Goal: Communication & Community: Answer question/provide support

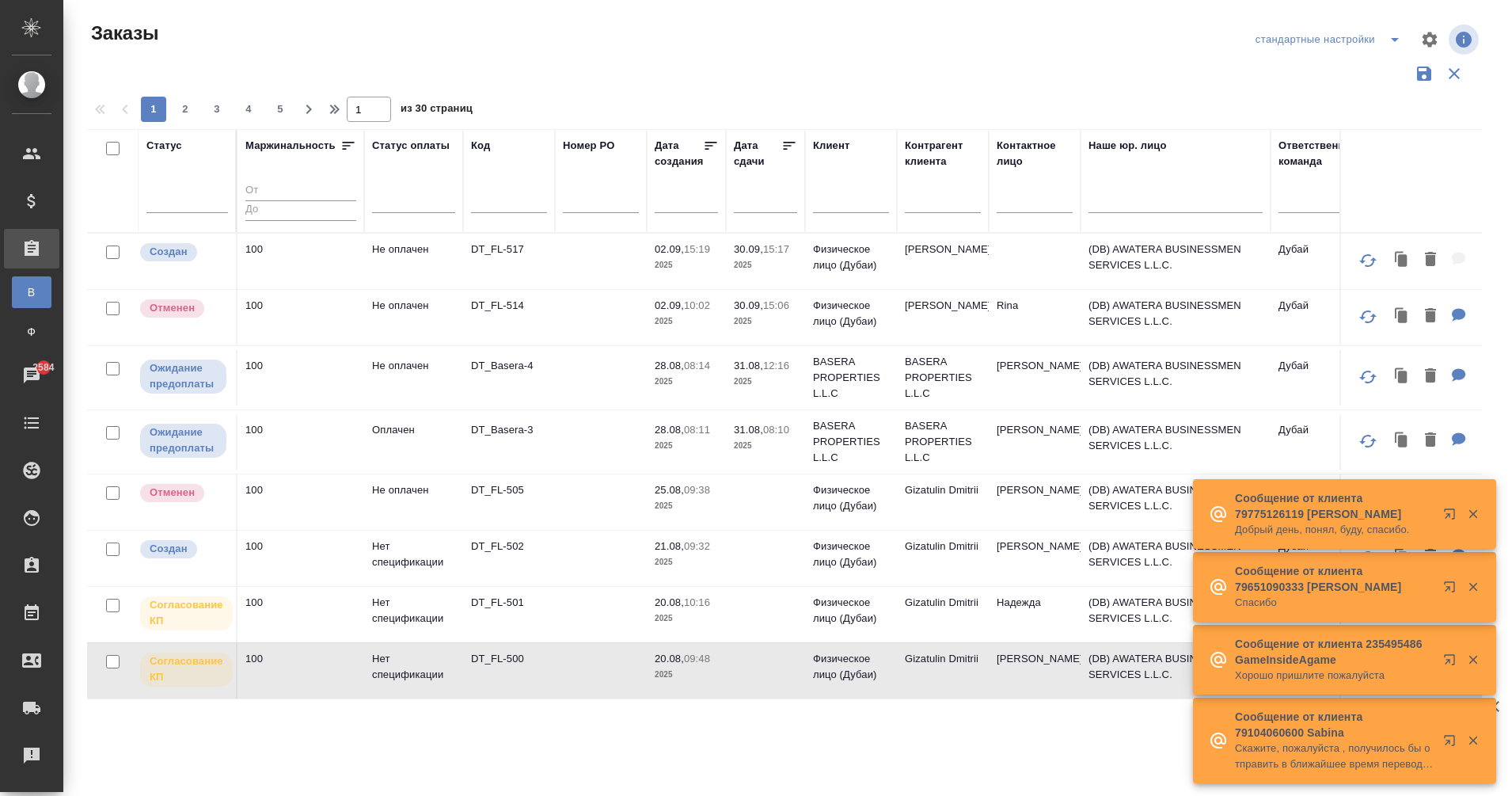
scroll to position [59, 382]
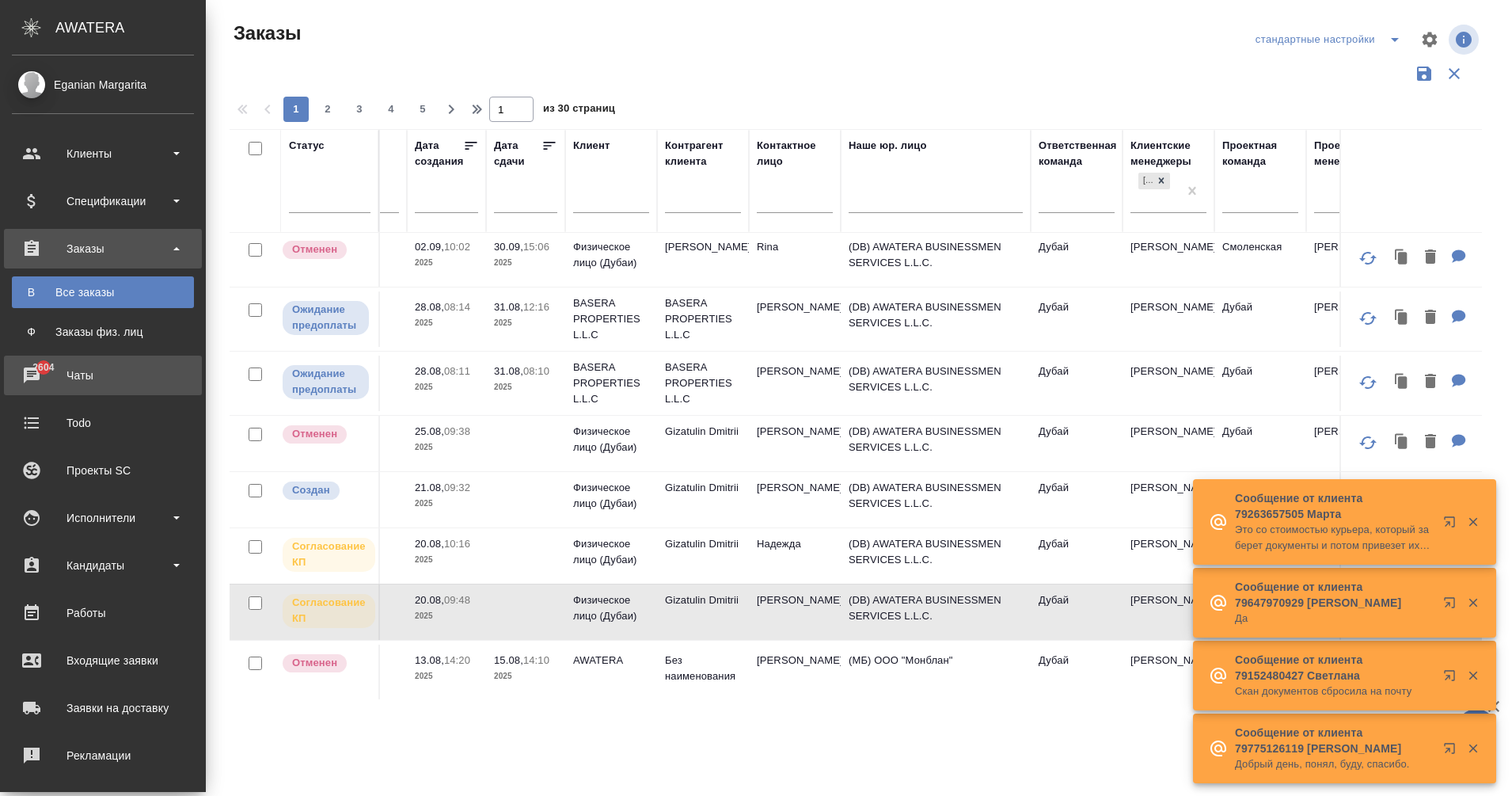
click at [96, 369] on div "Чаты" at bounding box center [102, 375] width 182 height 24
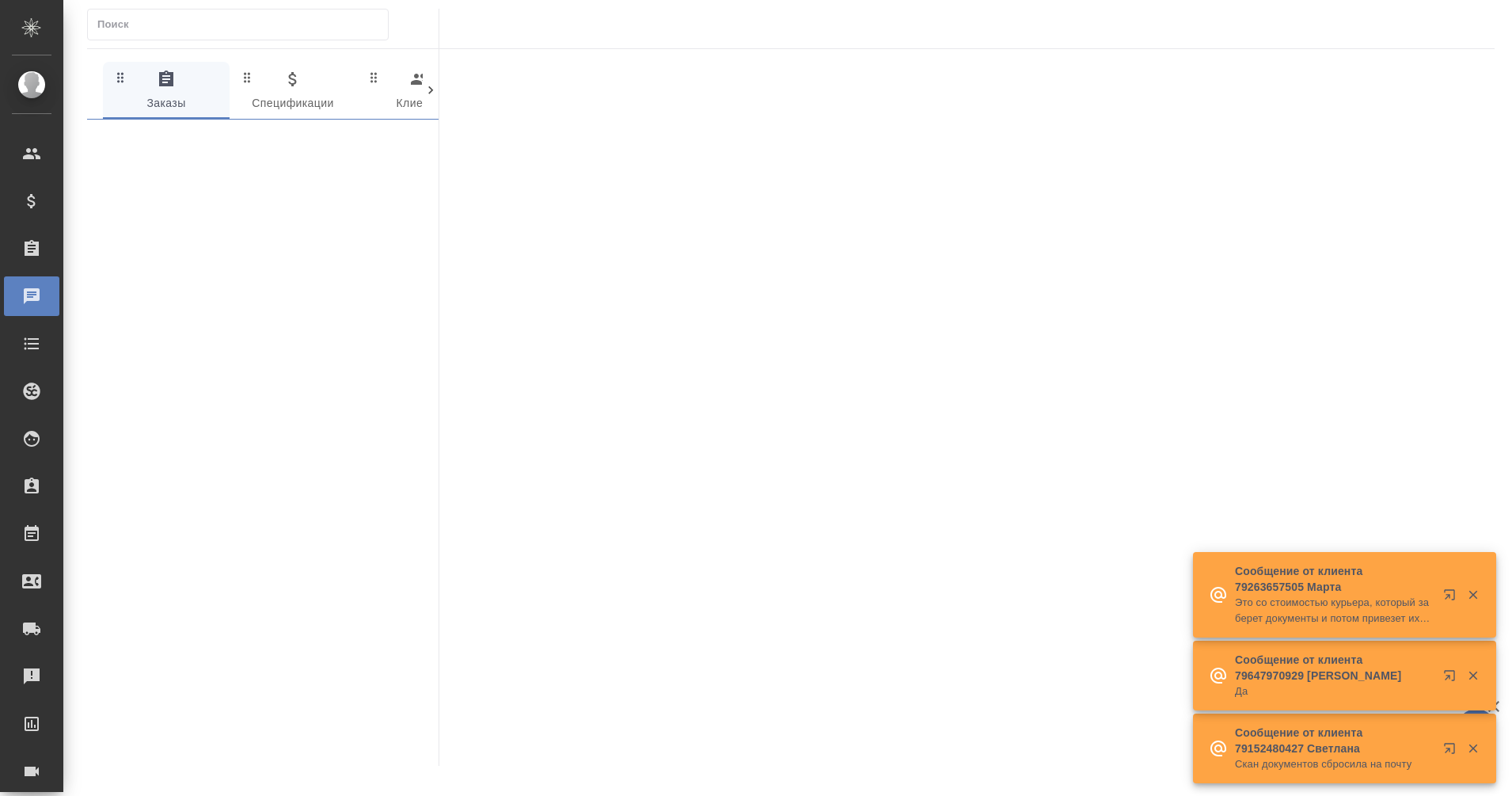
click at [38, 363] on ul "Клиенты Спецификации Заказы Чаты Todo Проекты SC Исполнители Кандидаты Работы В…" at bounding box center [31, 482] width 63 height 712
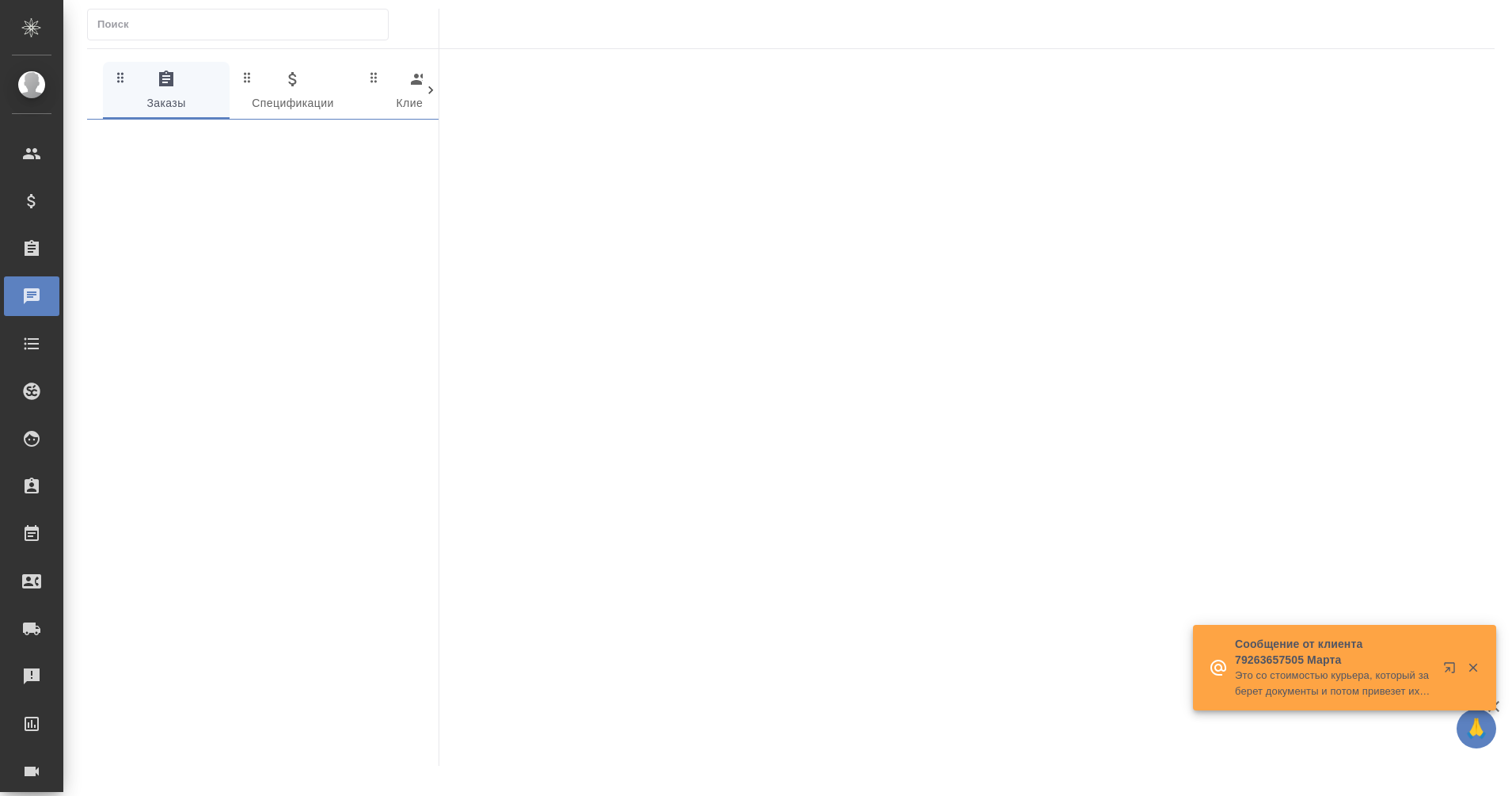
click at [428, 90] on icon at bounding box center [431, 91] width 16 height 16
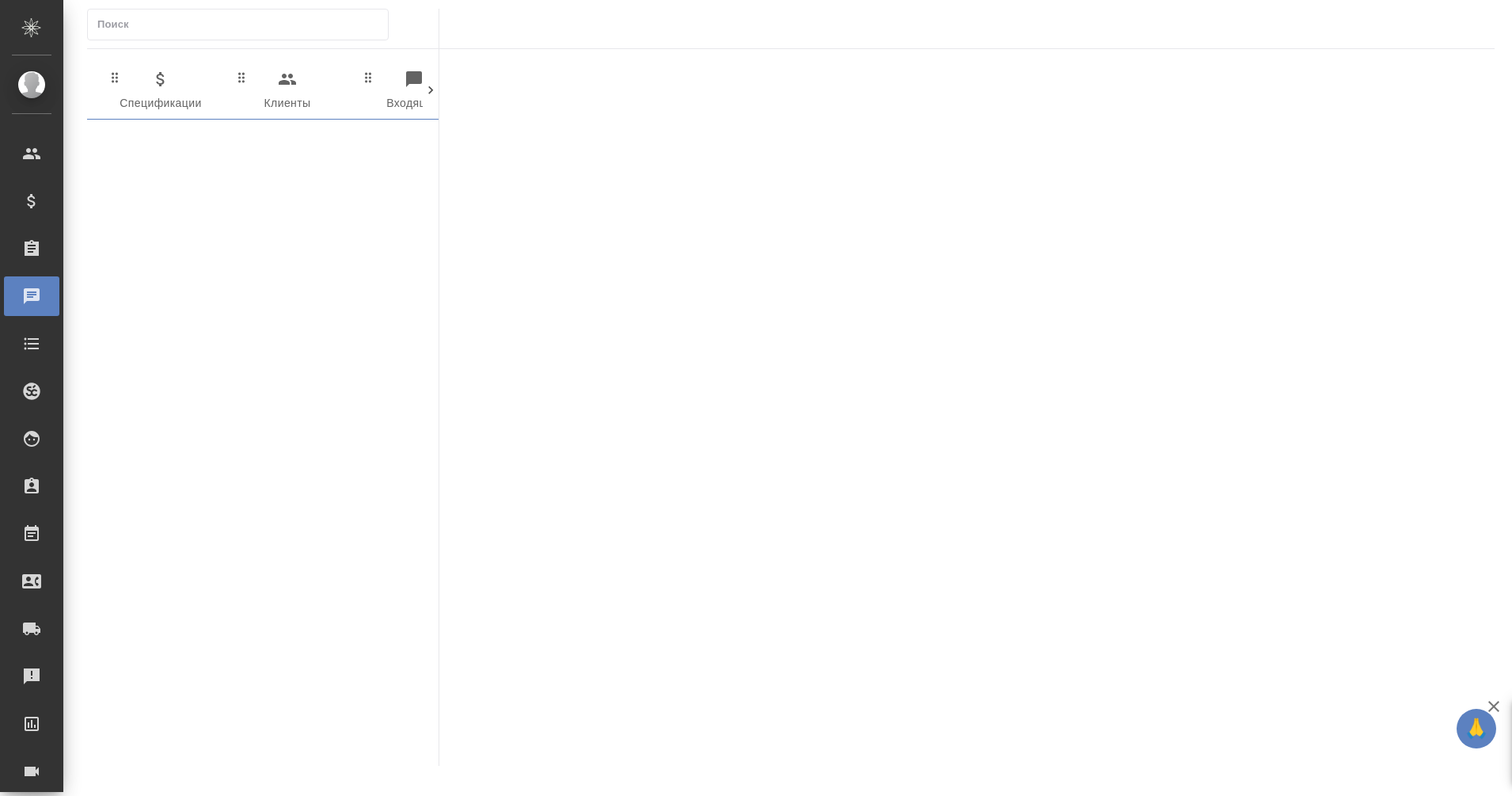
click at [428, 90] on icon at bounding box center [431, 91] width 16 height 16
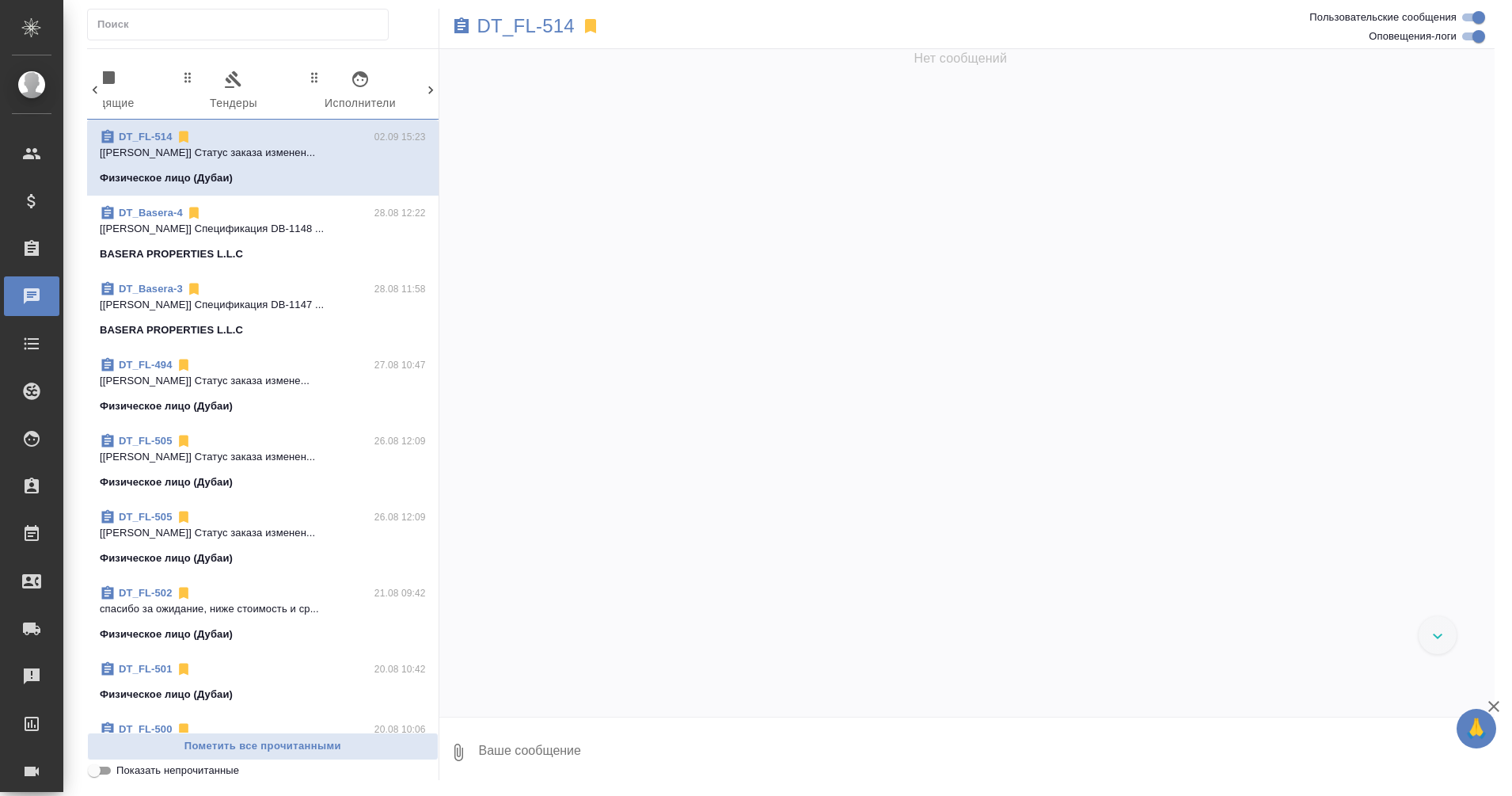
click at [428, 90] on icon at bounding box center [431, 91] width 16 height 16
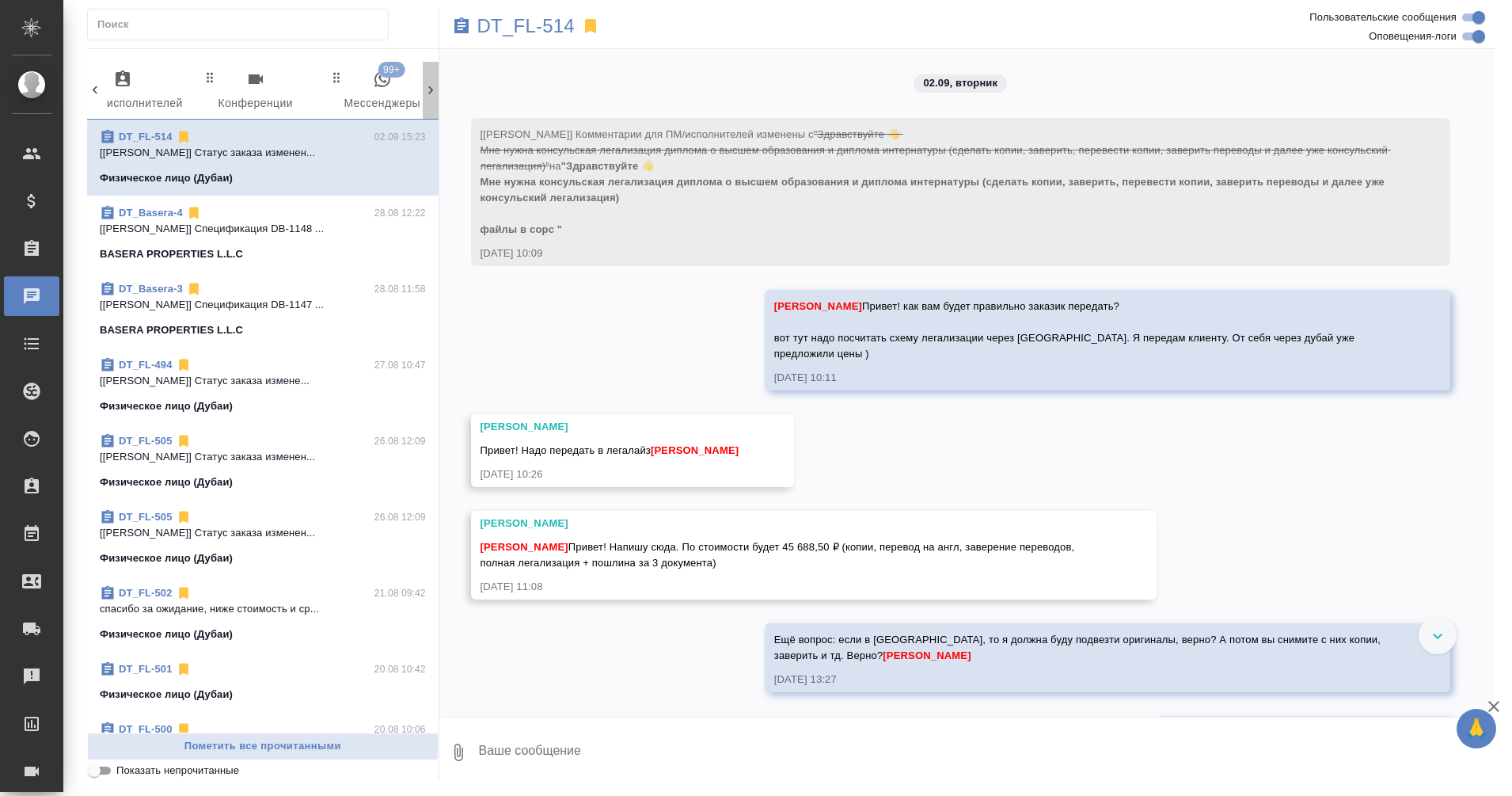
click at [428, 90] on div "0 Заказы 0 Спецификации 0 Клиенты 0 Входящие 0 Тендеры 0 Исполнители 0 Подбор и…" at bounding box center [263, 91] width 352 height 58
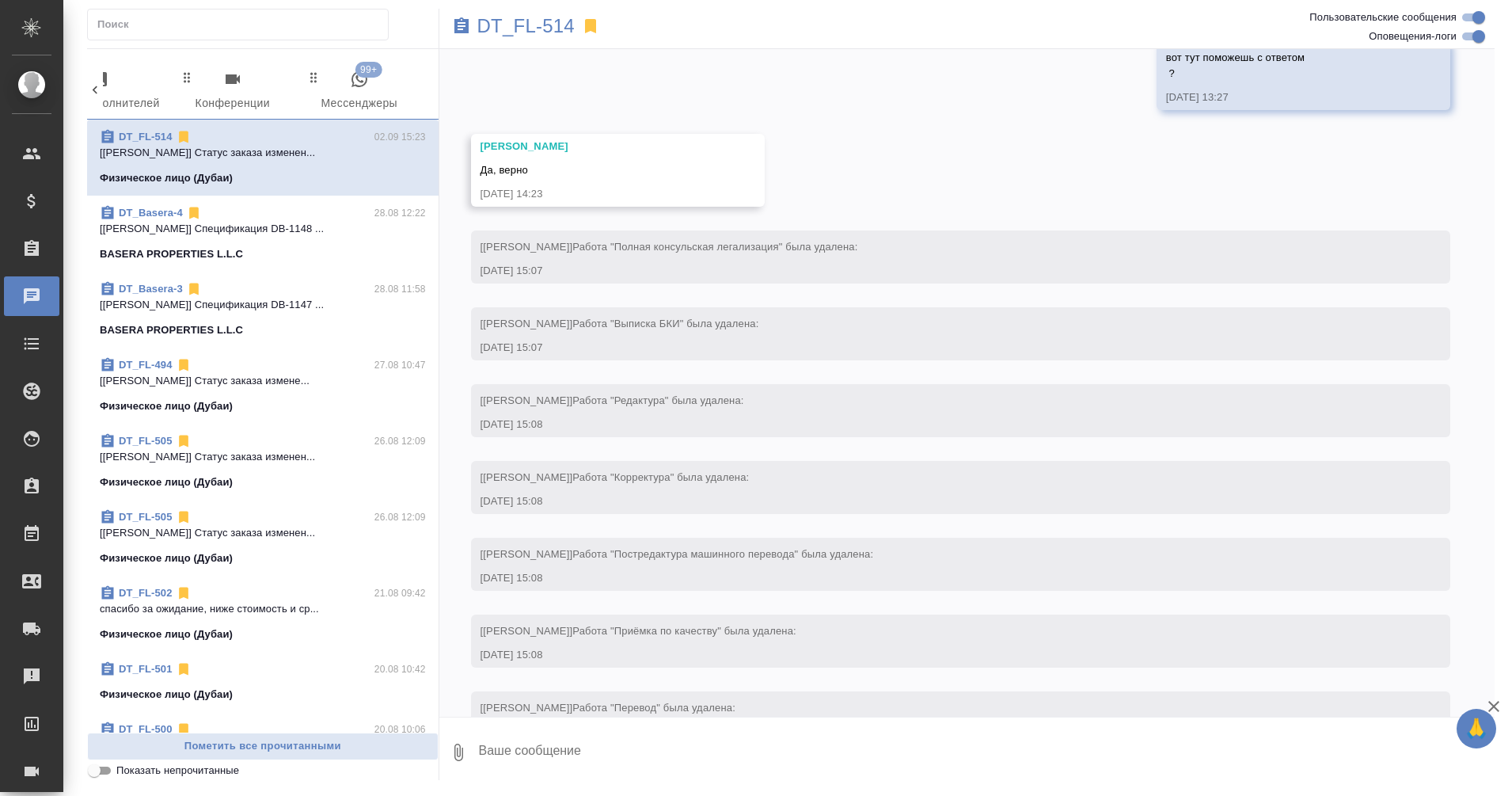
scroll to position [803, 0]
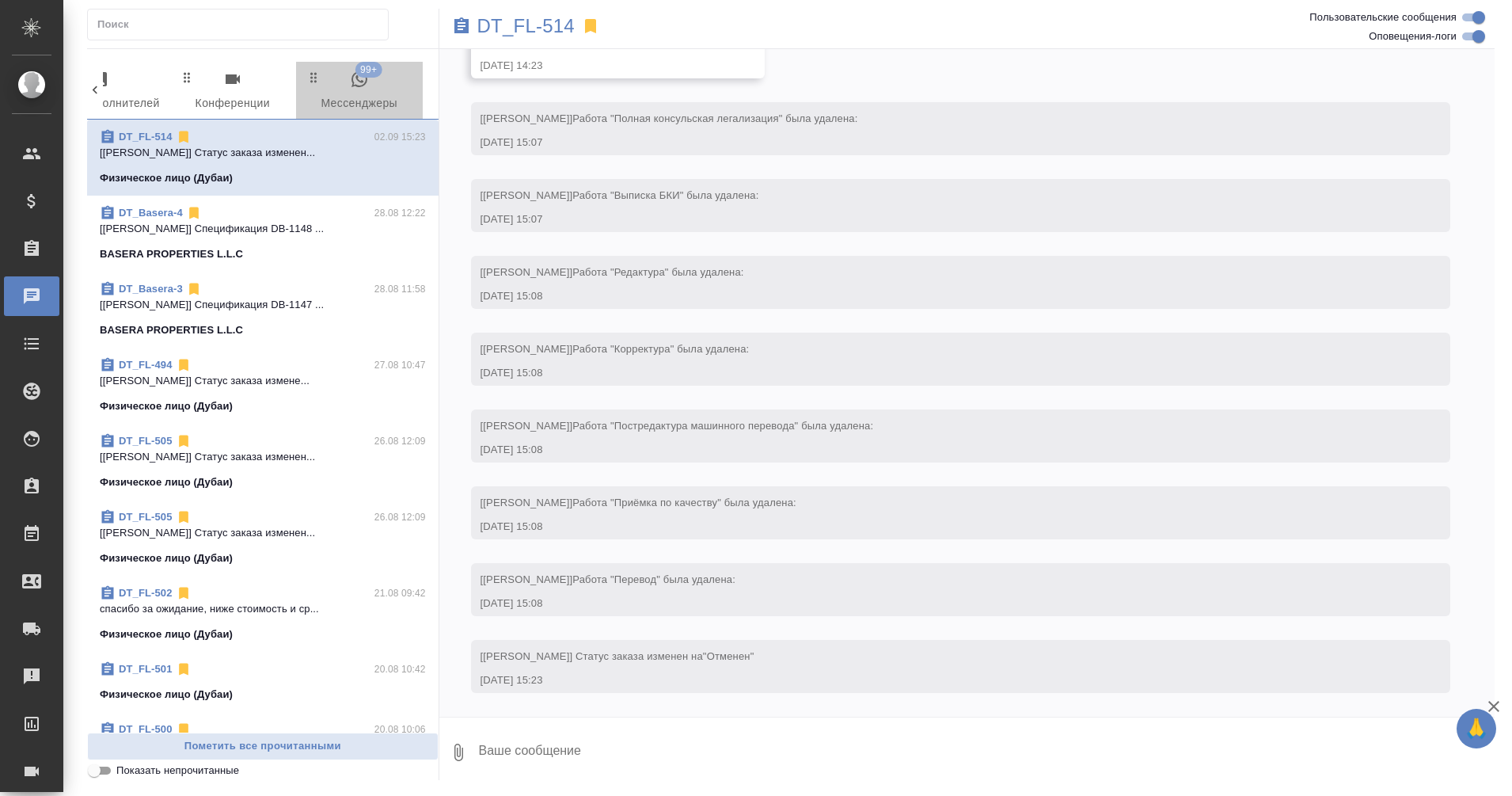
click at [362, 92] on span "99+ Мессенджеры" at bounding box center [359, 91] width 107 height 44
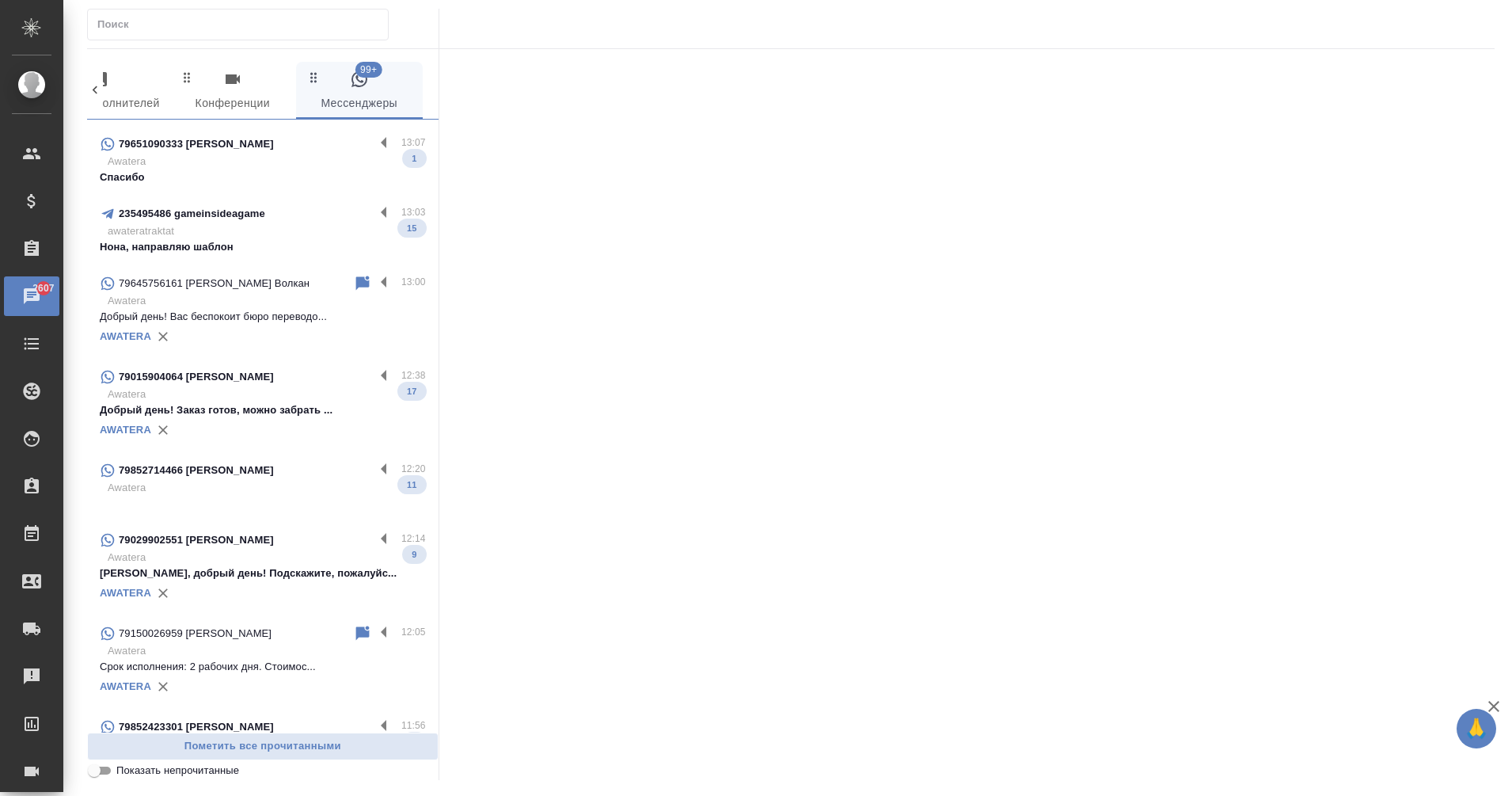
scroll to position [0, 0]
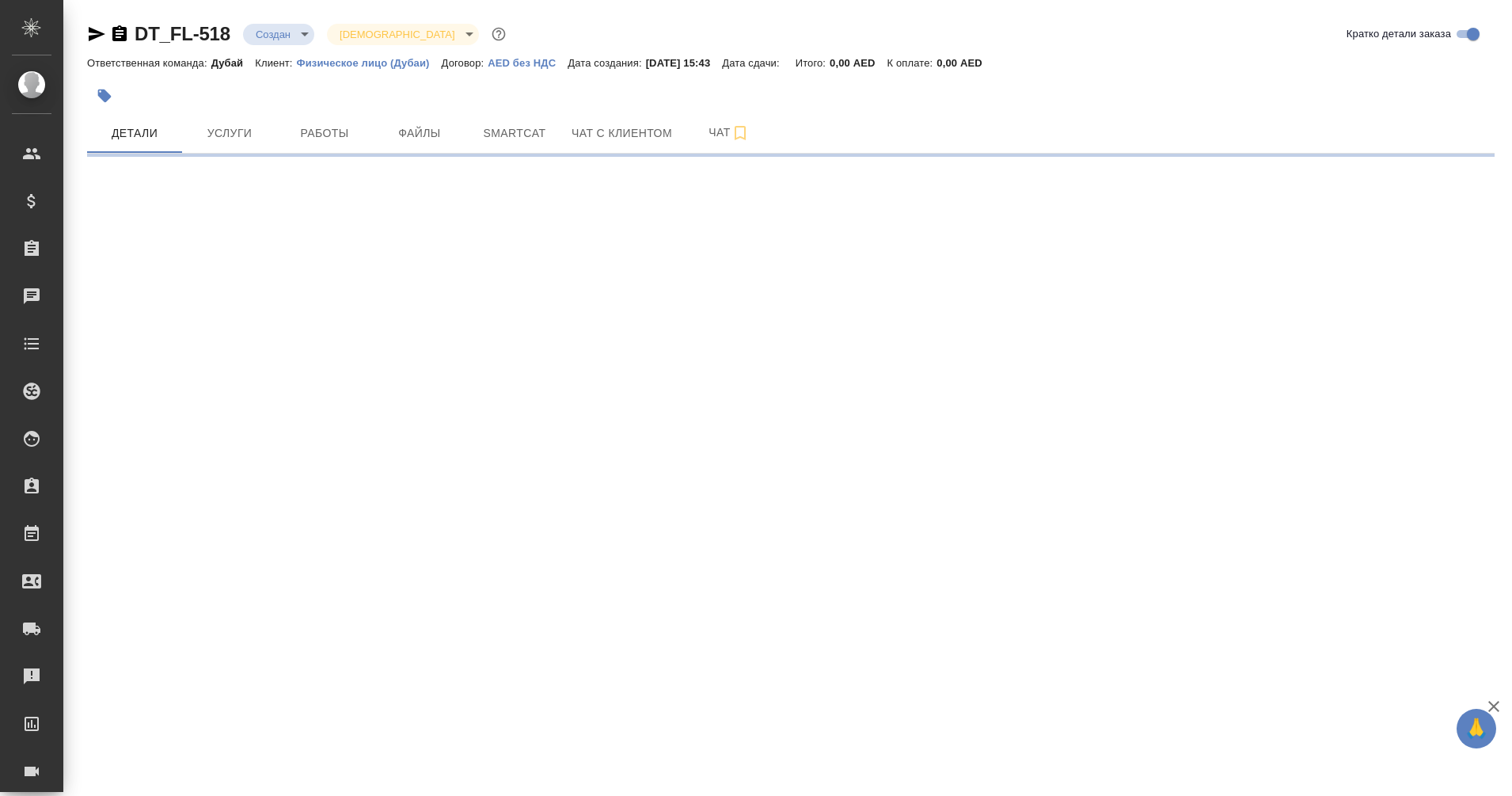
select select "RU"
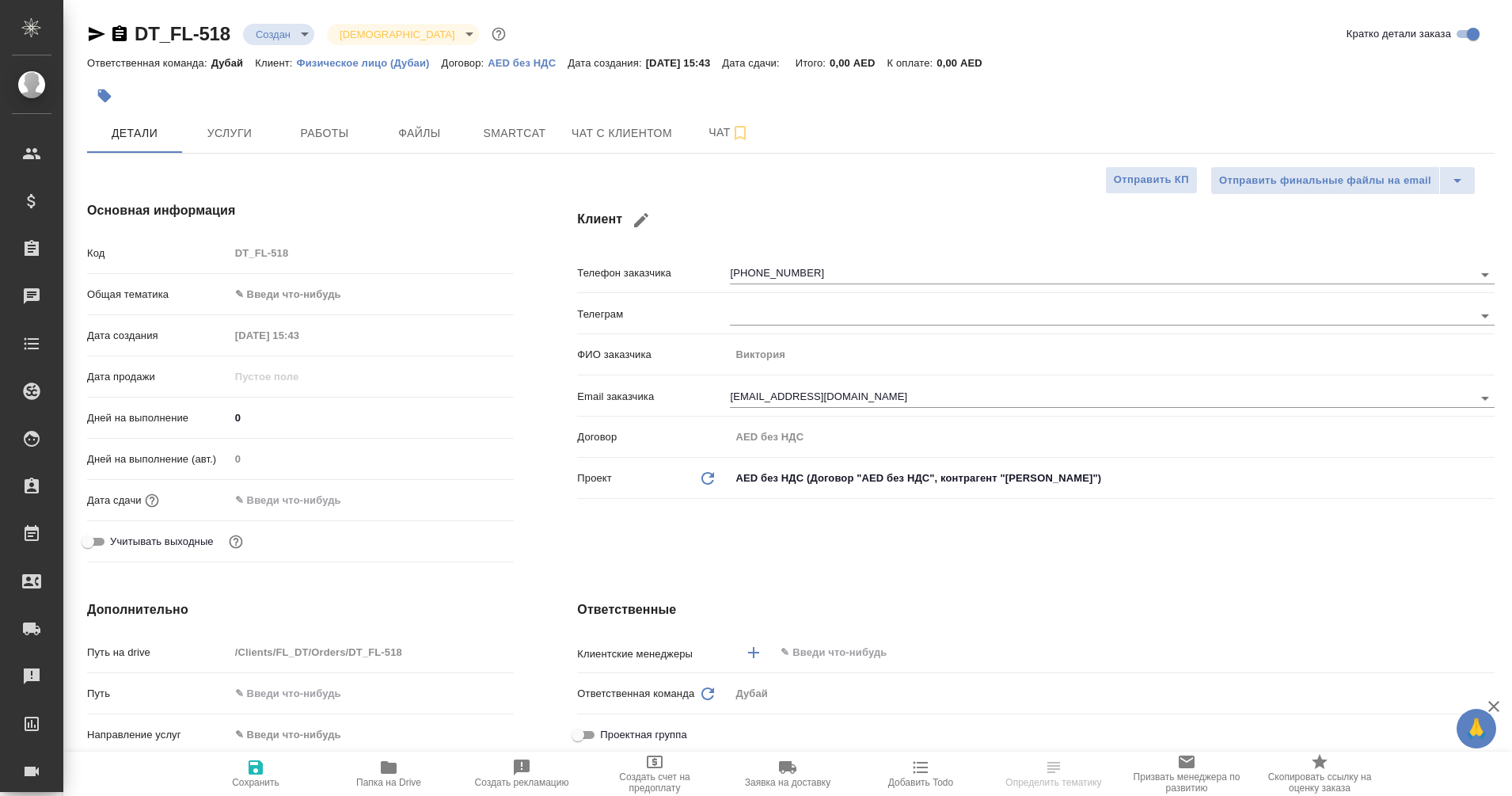
type textarea "x"
type input "Гудина Александра"
click at [625, 142] on span "Чат с клиентом" at bounding box center [621, 133] width 100 height 20
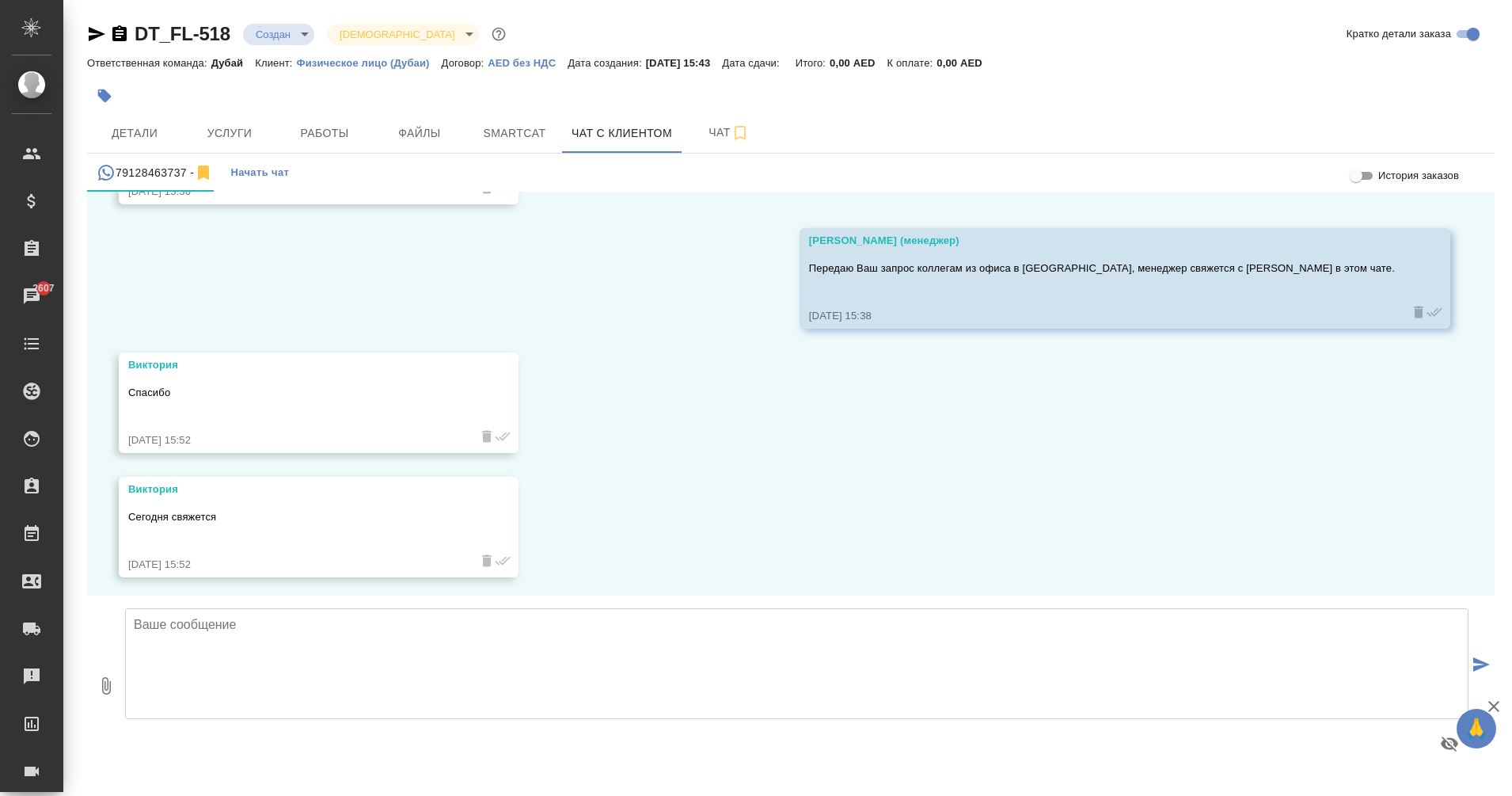
scroll to position [426, 0]
